Goal: Task Accomplishment & Management: Complete application form

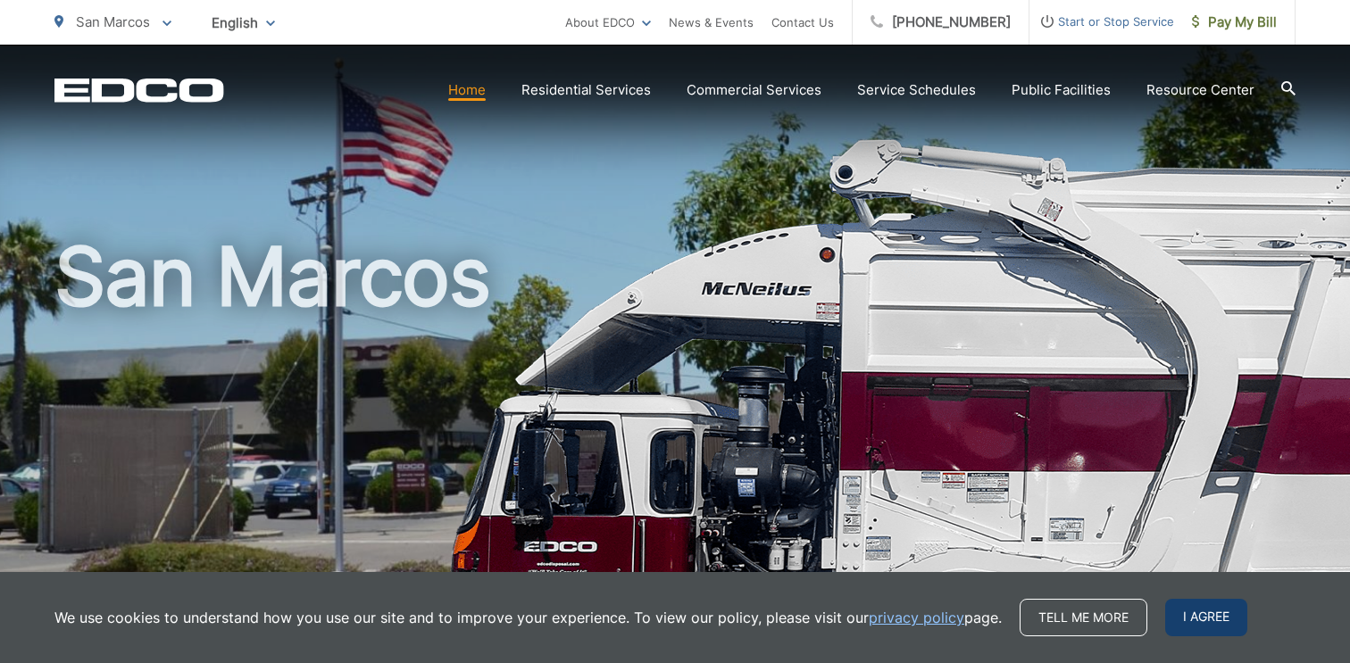
click at [1205, 623] on span "I agree" at bounding box center [1206, 617] width 82 height 37
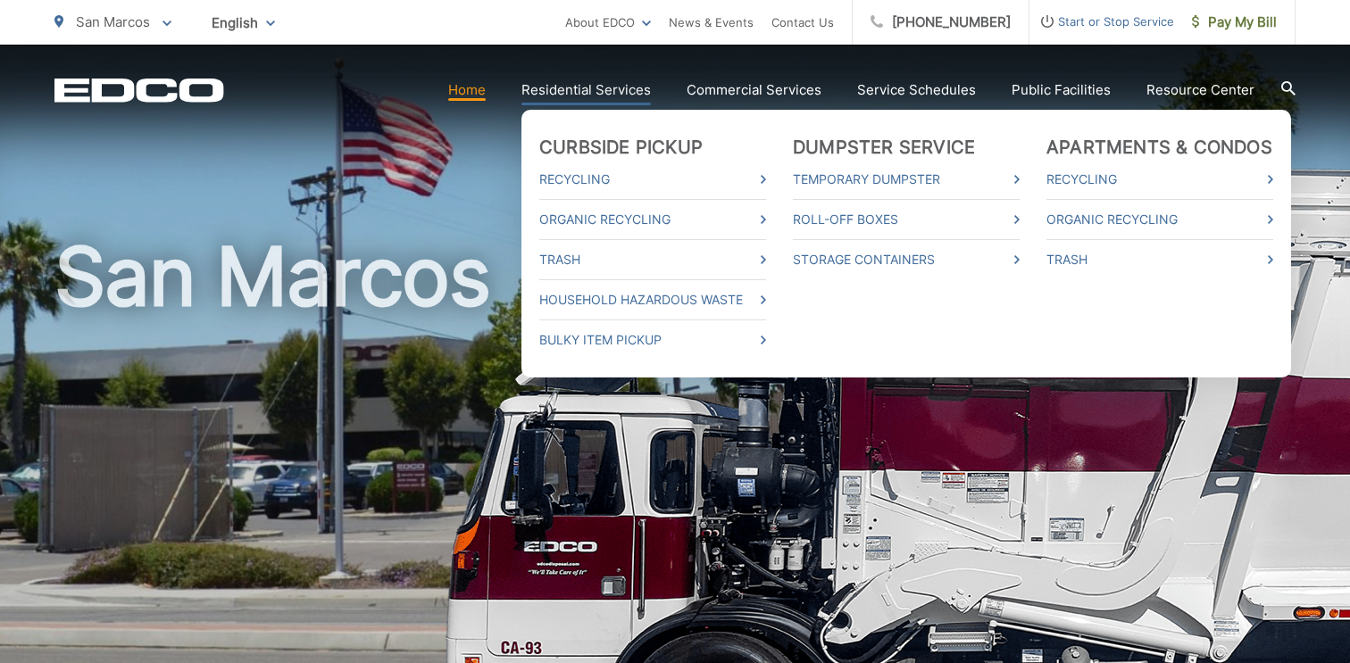
click at [560, 96] on link "Residential Services" at bounding box center [585, 89] width 129 height 21
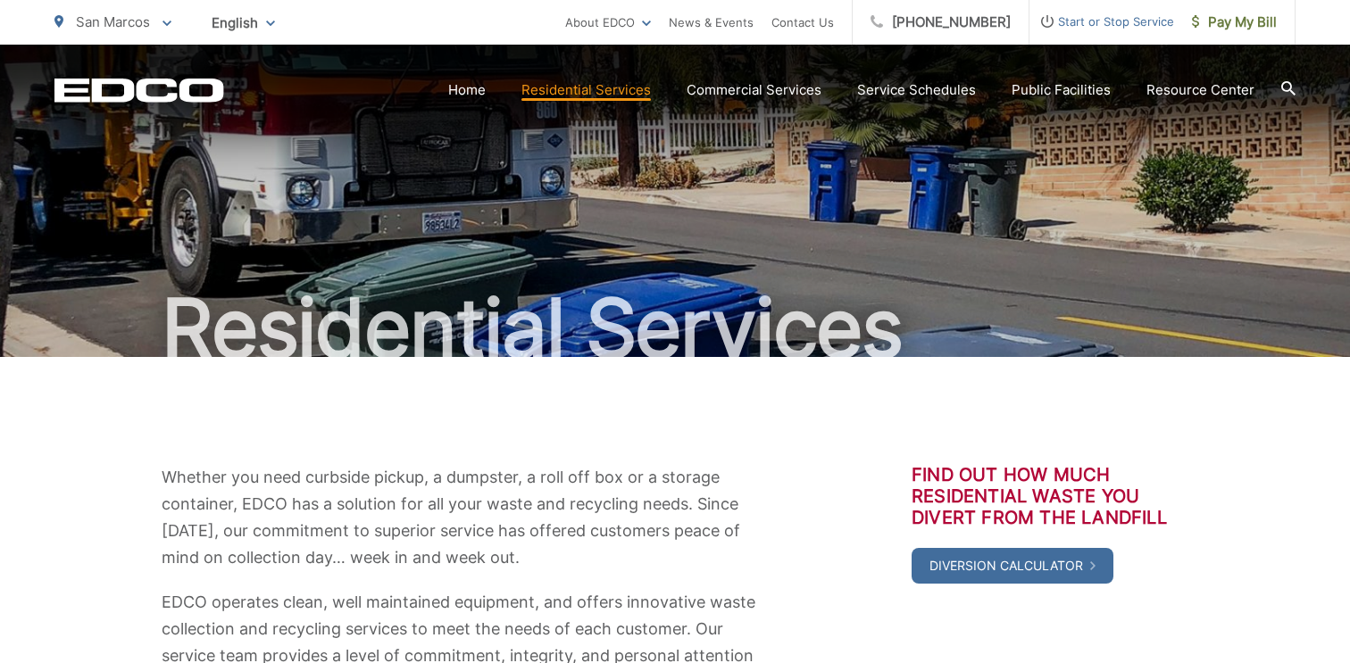
click at [1093, 23] on span "Start or Stop Service" at bounding box center [1101, 21] width 145 height 21
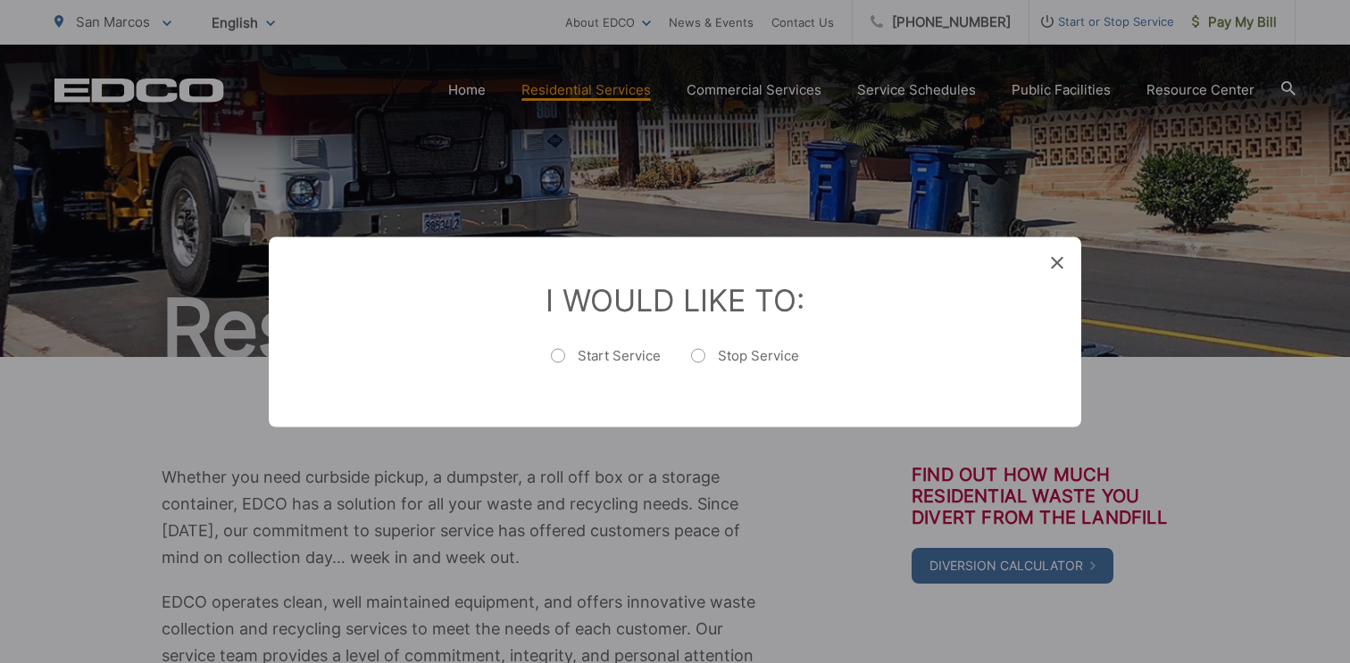
click at [560, 353] on label "Start Service" at bounding box center [606, 364] width 110 height 36
radio input "true"
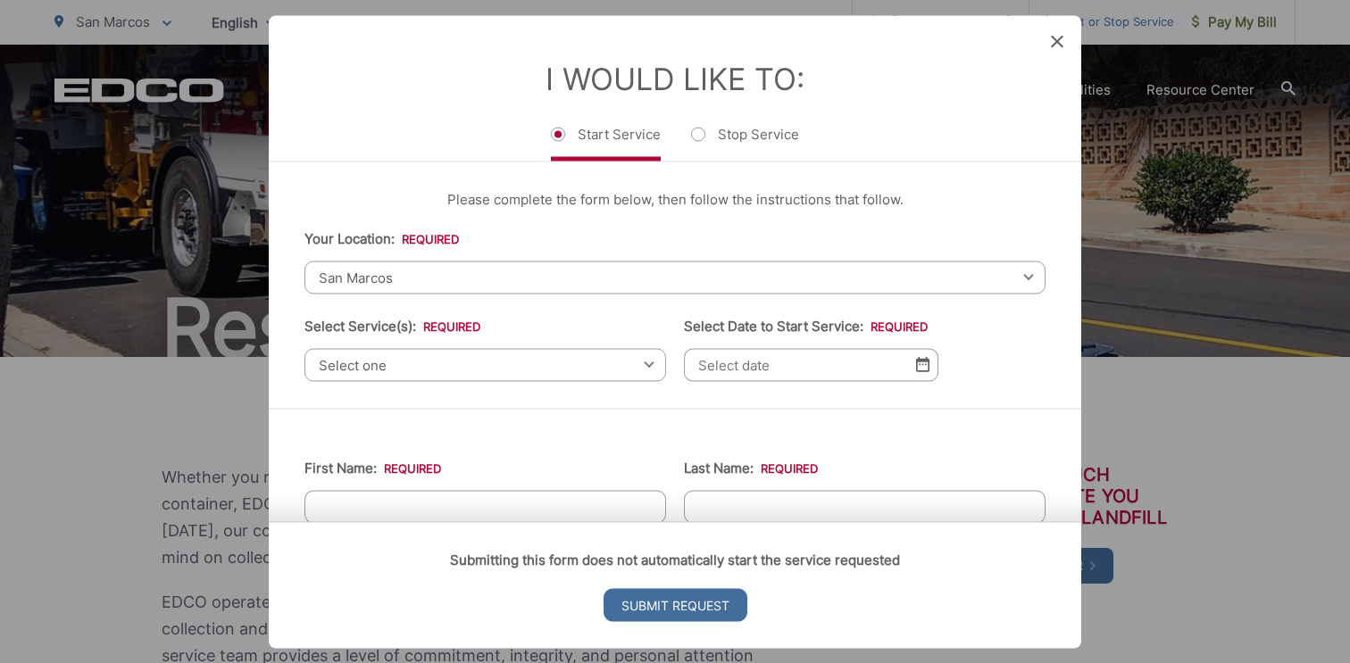
click at [544, 367] on span "Select one" at bounding box center [485, 364] width 362 height 33
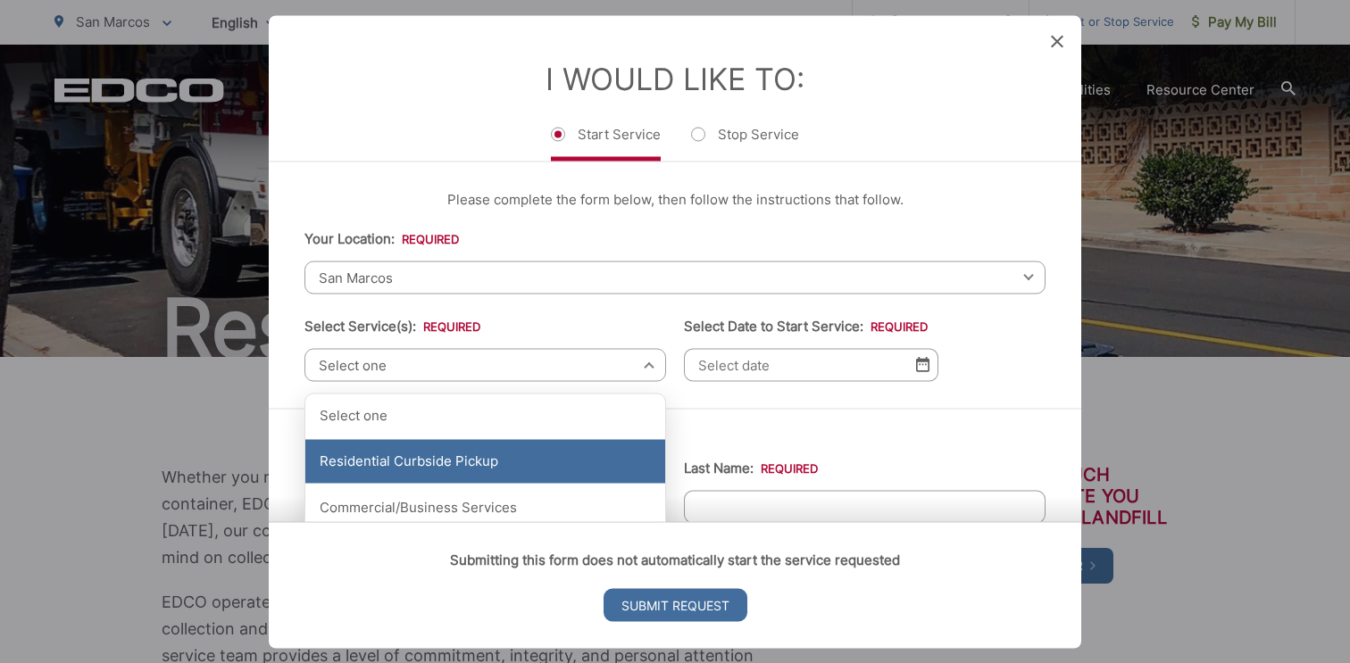
click at [484, 458] on div "Residential Curbside Pickup" at bounding box center [485, 461] width 360 height 45
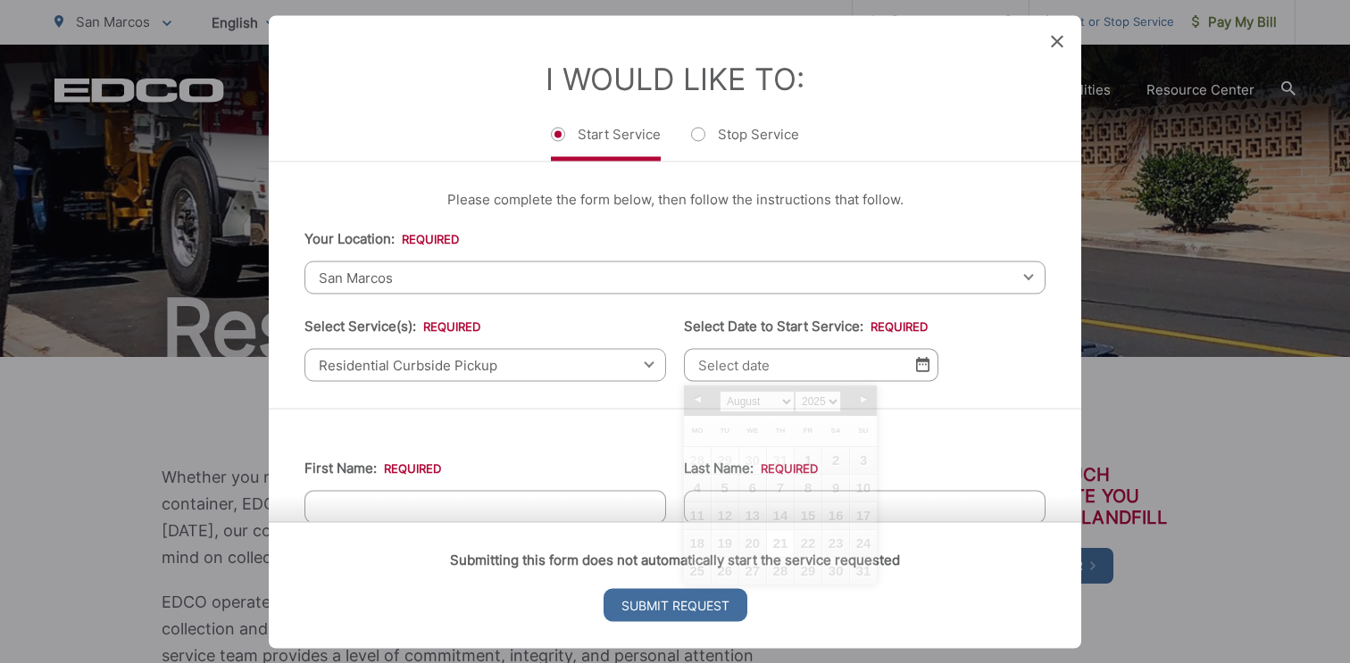
click at [827, 369] on input "Select Date to Start Service: *" at bounding box center [811, 364] width 254 height 33
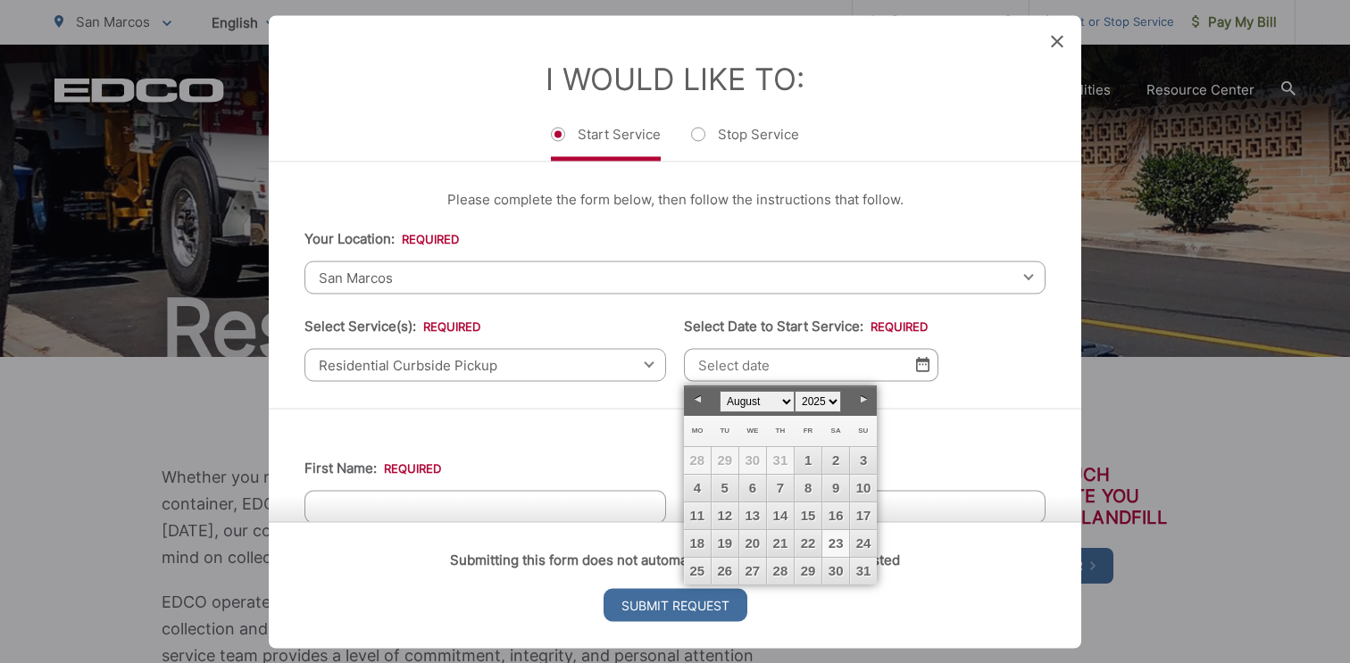
click at [834, 545] on link "23" at bounding box center [835, 543] width 27 height 27
type input "08/23/2025"
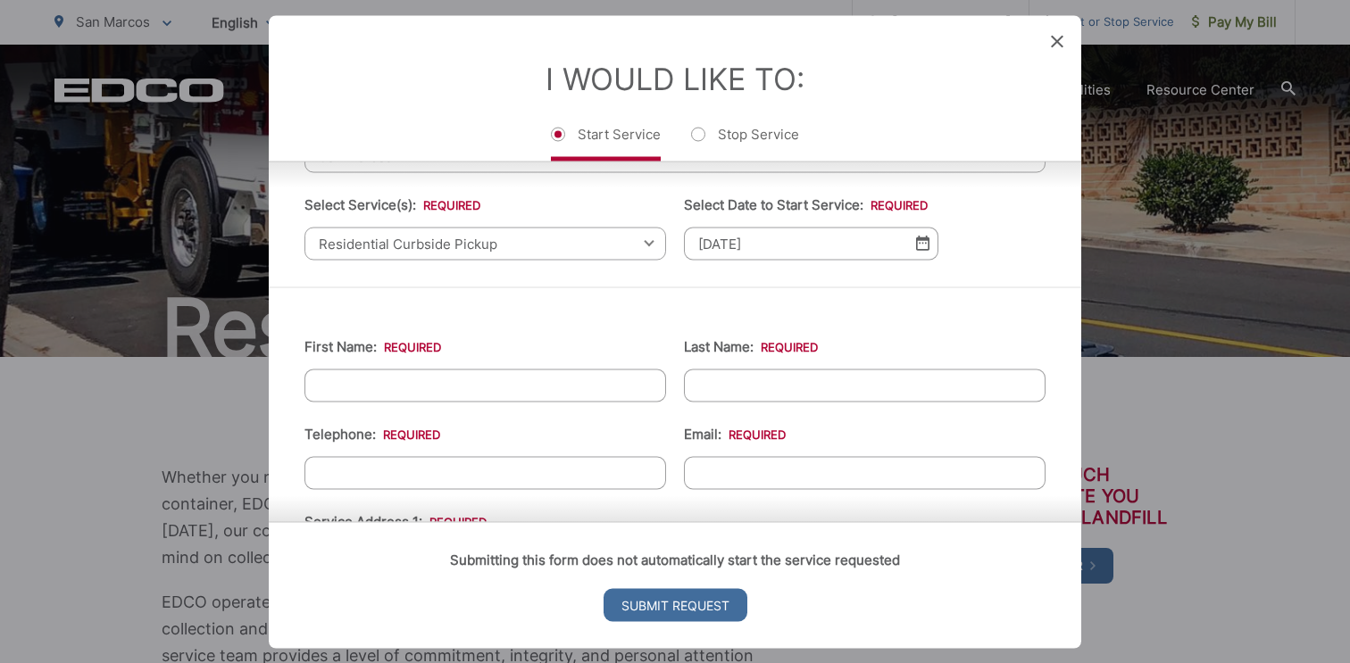
scroll to position [123, 0]
click at [650, 241] on div "Residential Curbside Pickup Select one Residential Curbside Pickup Commercial/B…" at bounding box center [485, 241] width 362 height 33
click at [560, 244] on span "Residential Curbside Pickup" at bounding box center [485, 241] width 362 height 33
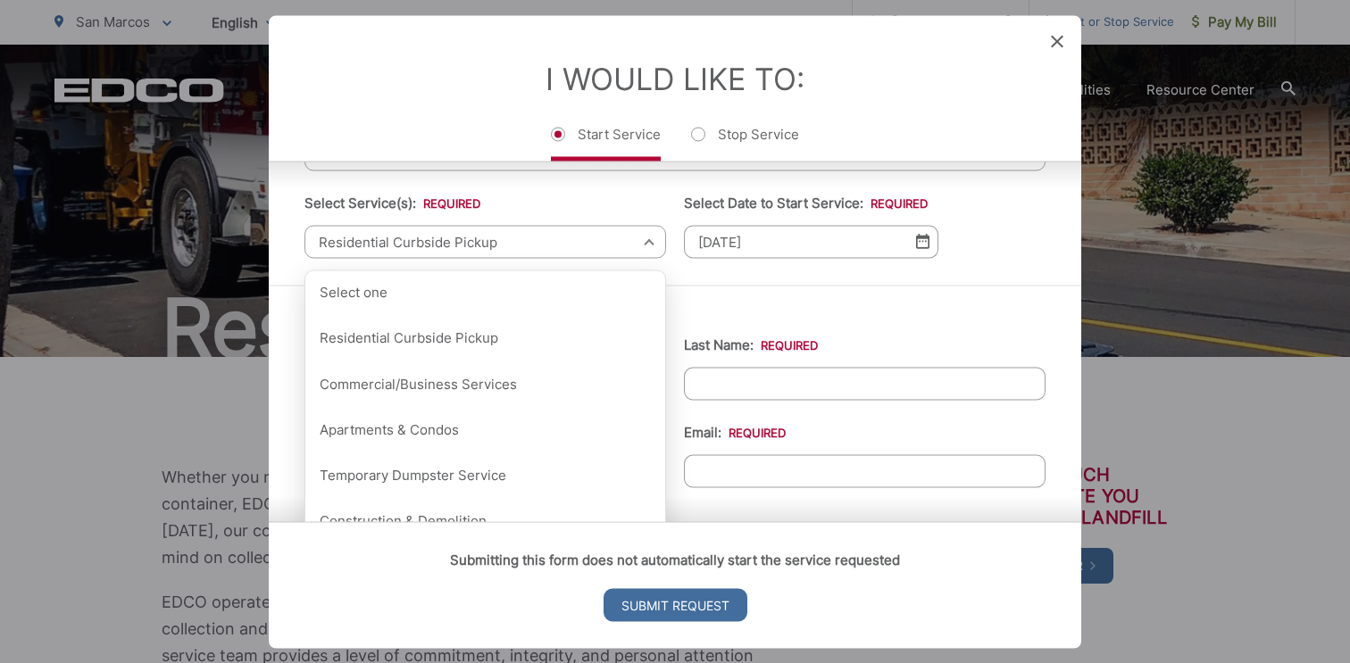
click at [560, 244] on span "Residential Curbside Pickup" at bounding box center [485, 241] width 362 height 33
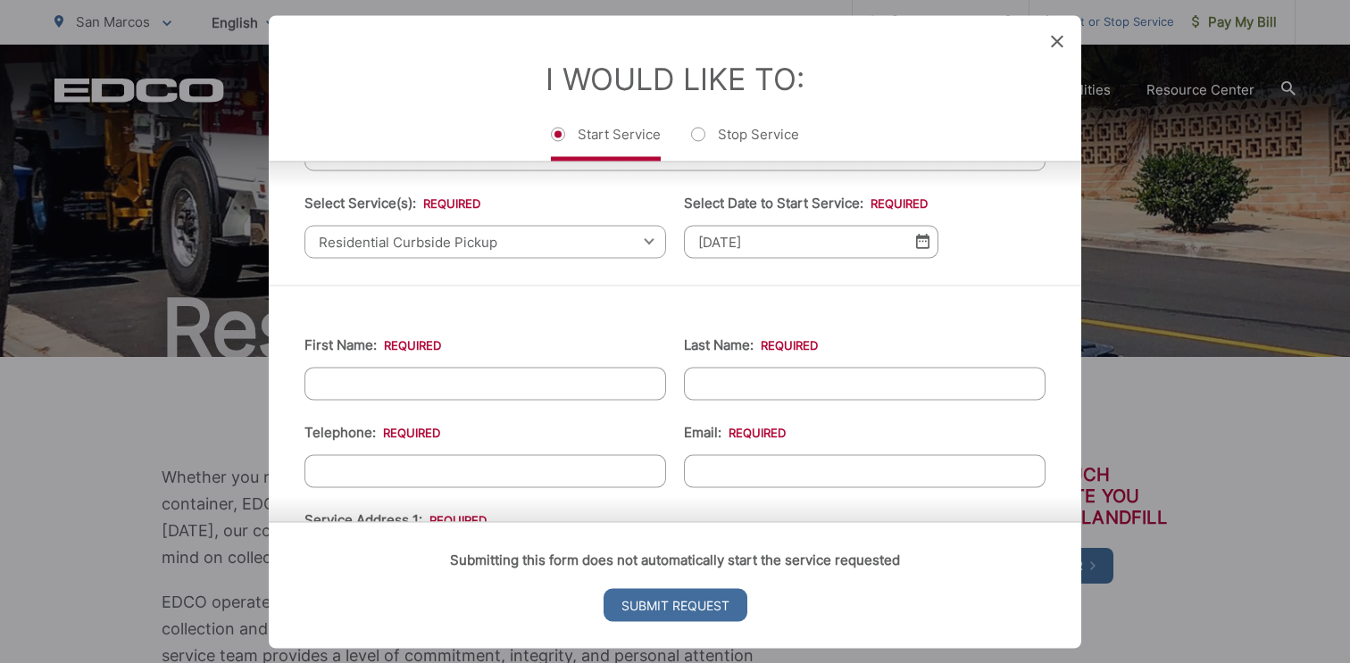
click at [515, 387] on input "First Name: *" at bounding box center [485, 383] width 362 height 33
type input "MICHELE"
type input "ACEVEDO"
type input "(808) 479-6960"
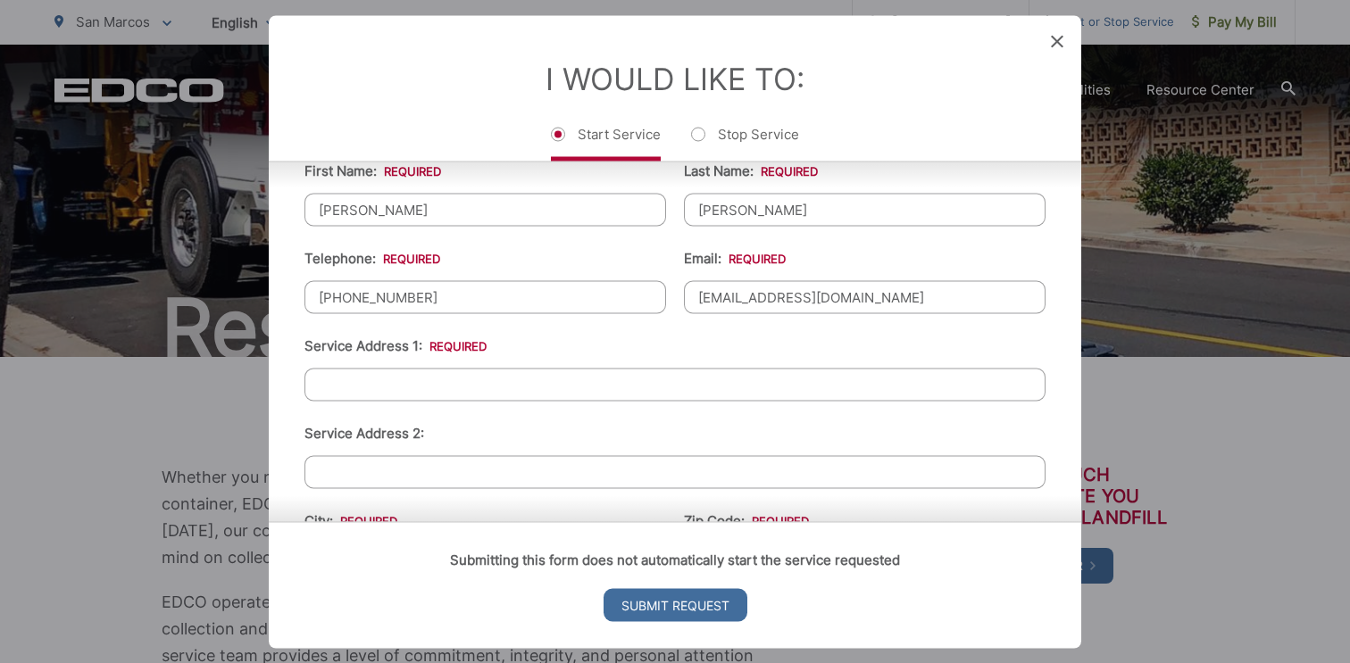
scroll to position [312, 0]
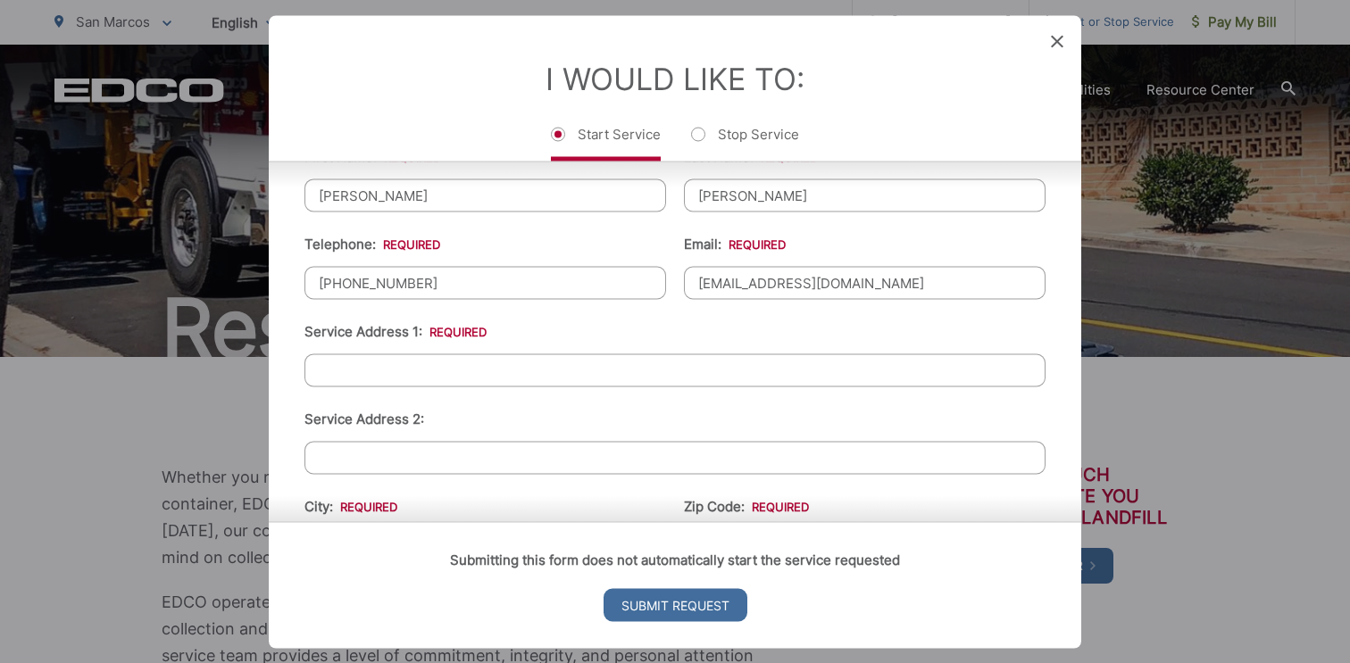
type input "HOKUACEVEDO@GMAIL.COM"
click at [582, 375] on input "Service Address 1: *" at bounding box center [674, 369] width 741 height 33
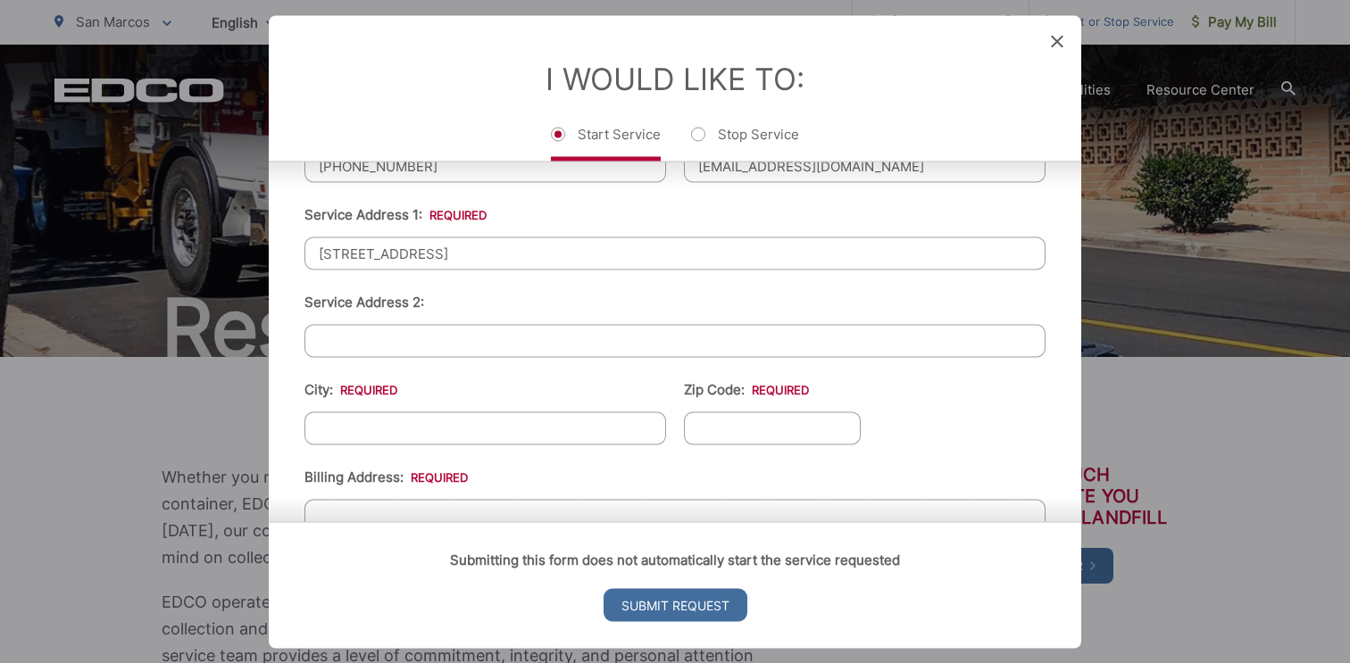
scroll to position [460, 0]
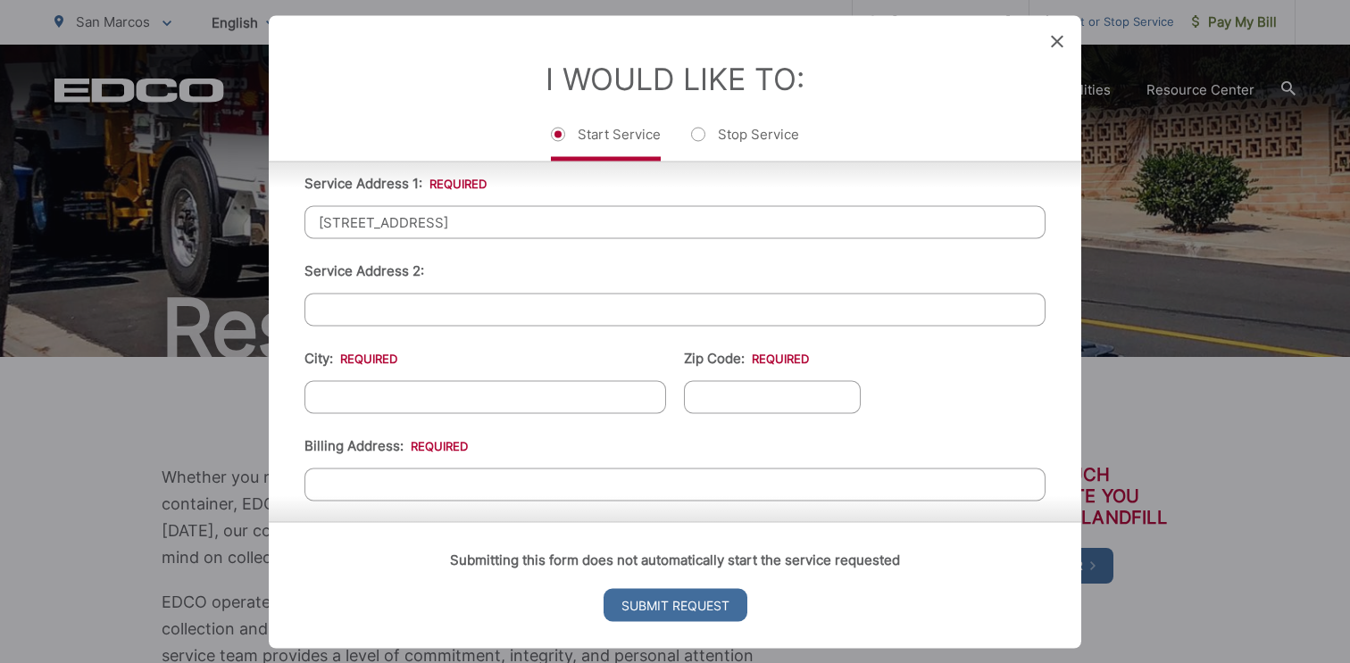
type input "127 LAZURITE RD"
click at [607, 400] on input "City: *" at bounding box center [485, 396] width 362 height 33
type input "SAN MARCOS"
type input "92078"
click at [505, 477] on input "Billing Address: *" at bounding box center [674, 484] width 741 height 33
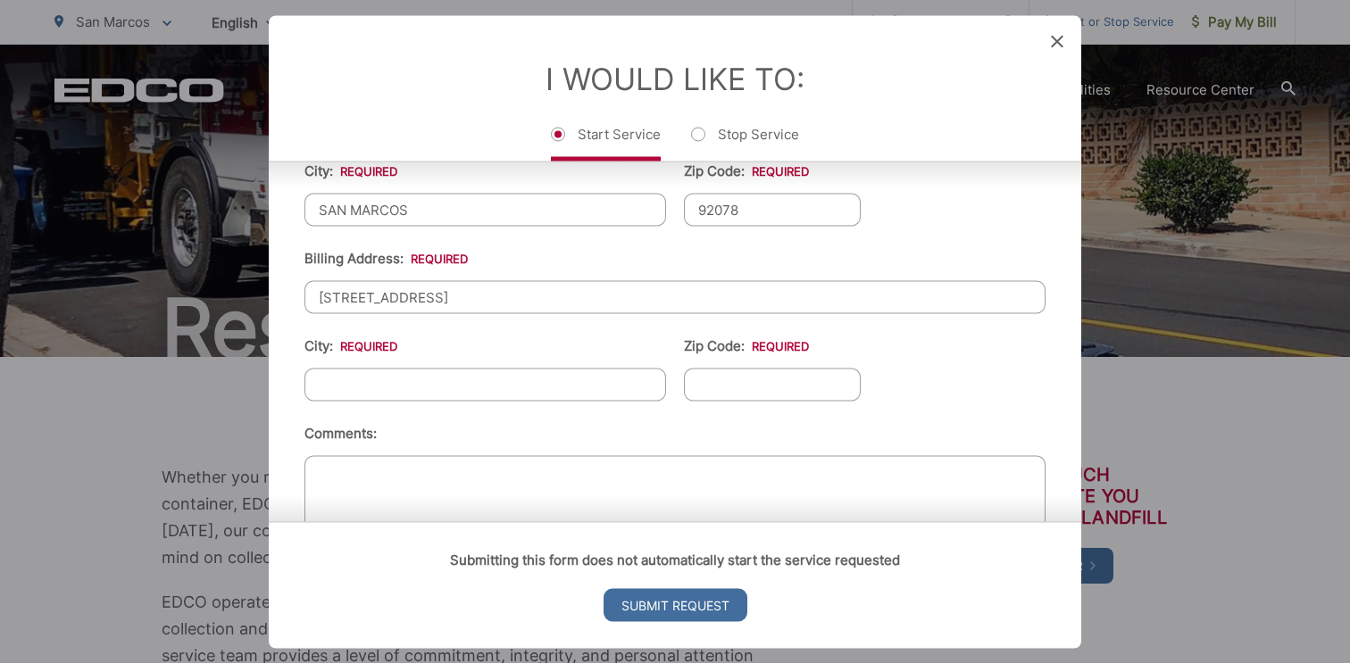
scroll to position [653, 0]
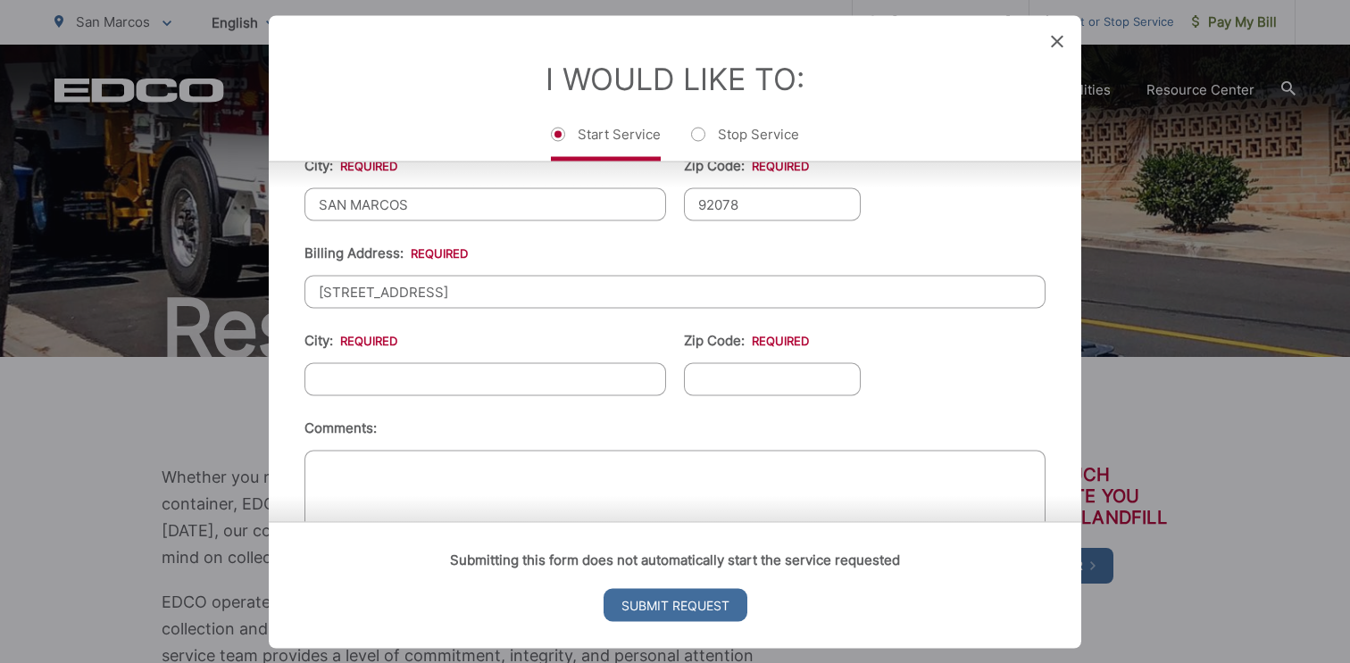
type input "127 LAZURITE RD"
click at [619, 374] on input "City: *" at bounding box center [485, 378] width 362 height 33
type input "SAN MARCOS"
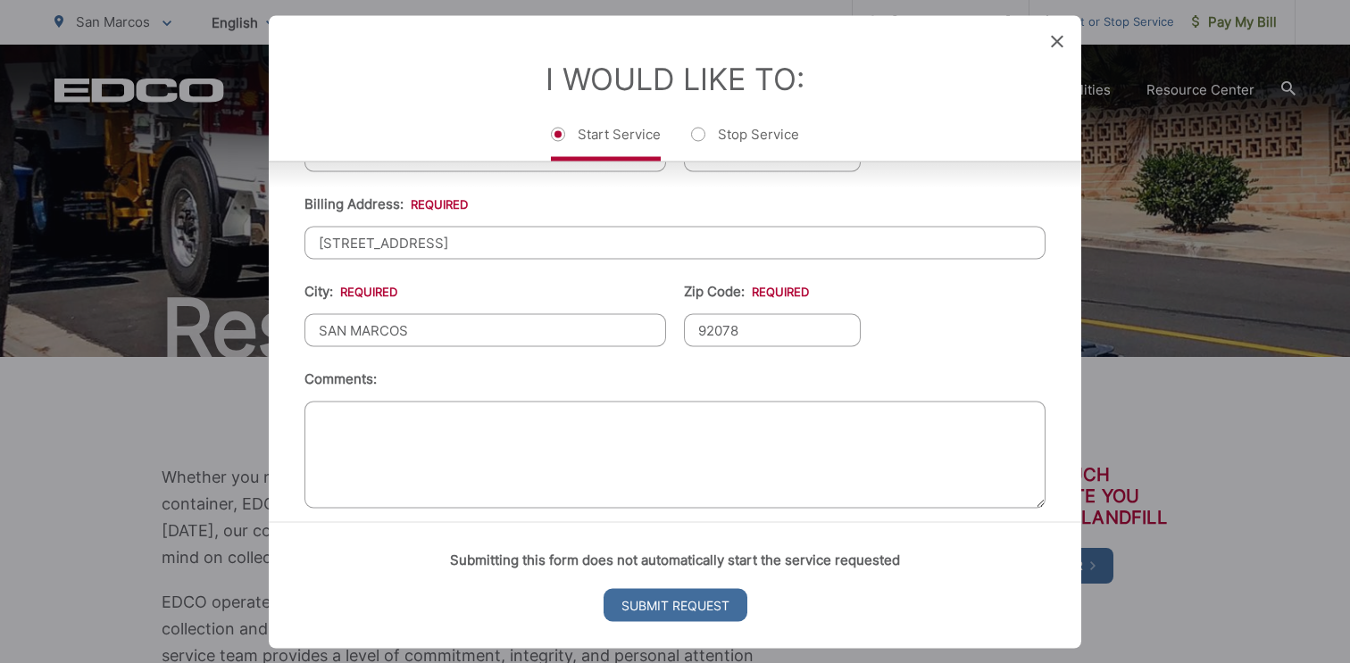
scroll to position [719, 0]
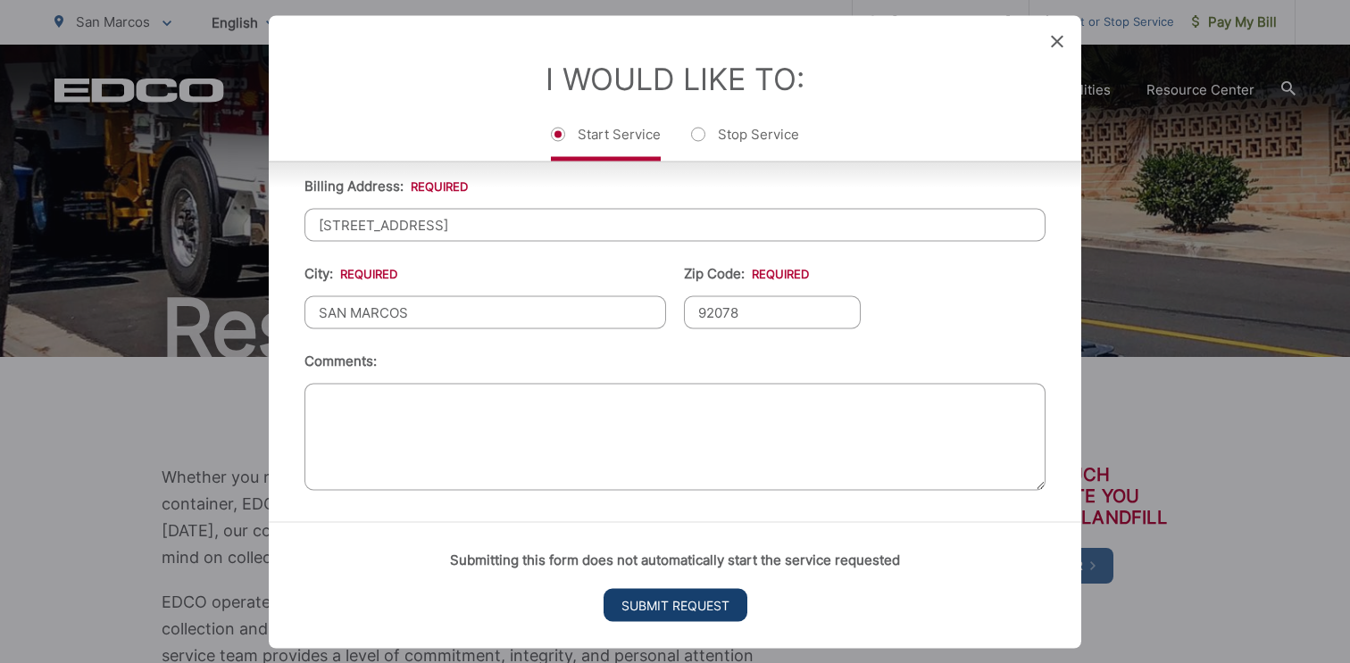
type input "92078"
click at [676, 603] on input "Submit Request" at bounding box center [675, 604] width 144 height 33
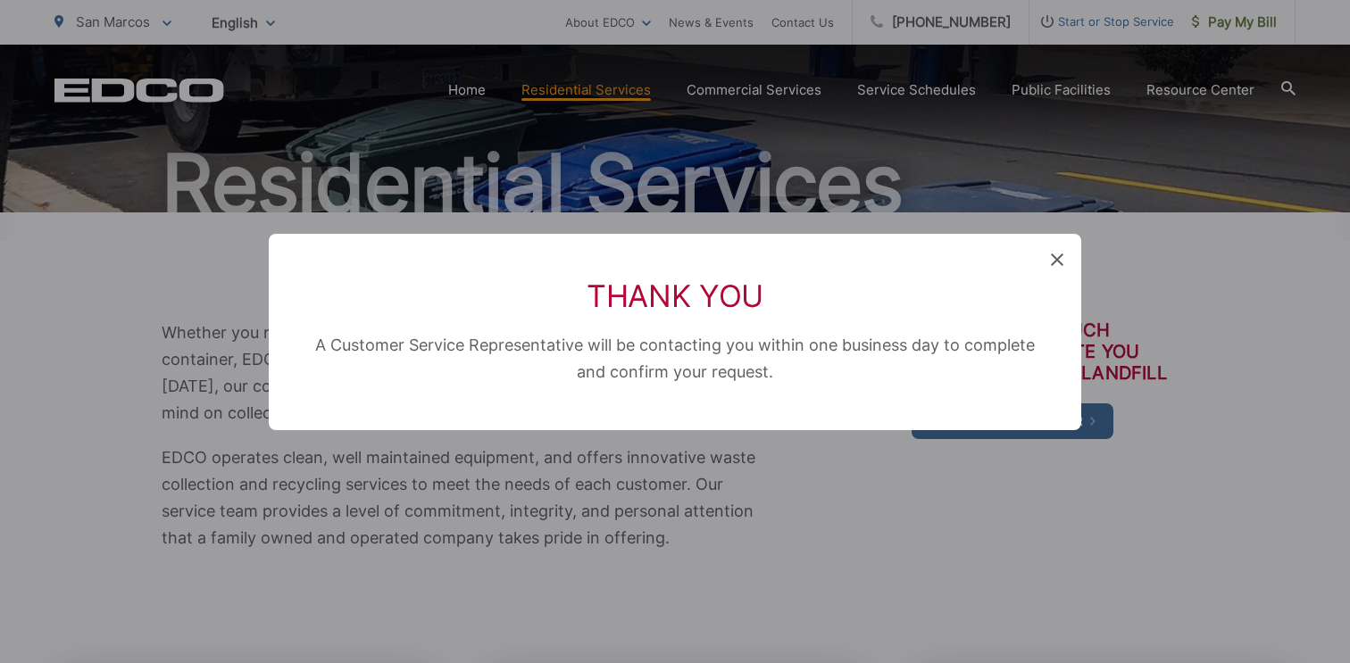
click at [1057, 258] on icon at bounding box center [1057, 260] width 12 height 12
